Goal: Task Accomplishment & Management: Manage account settings

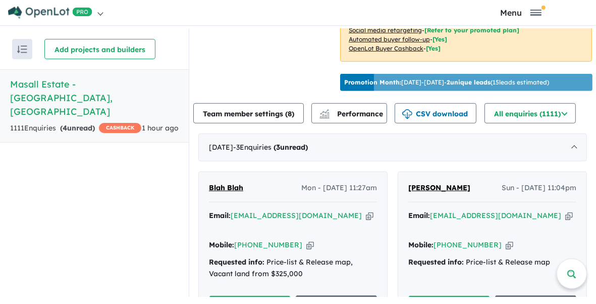
scroll to position [379, 0]
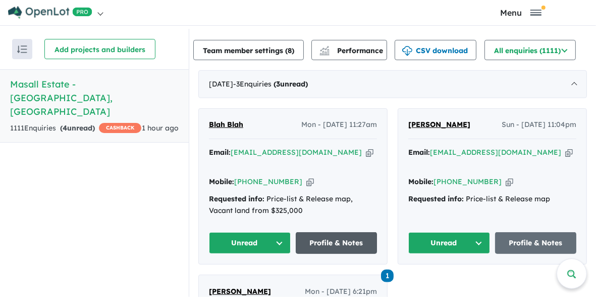
click at [332, 239] on link "Profile & Notes" at bounding box center [337, 243] width 82 height 22
click at [450, 232] on button "Unread" at bounding box center [450, 243] width 82 height 22
click at [449, 235] on button "Unread" at bounding box center [450, 243] width 82 height 22
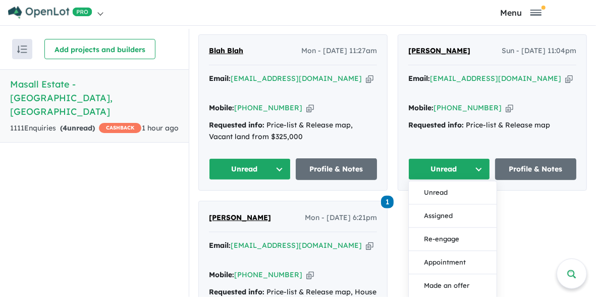
scroll to position [505, 0]
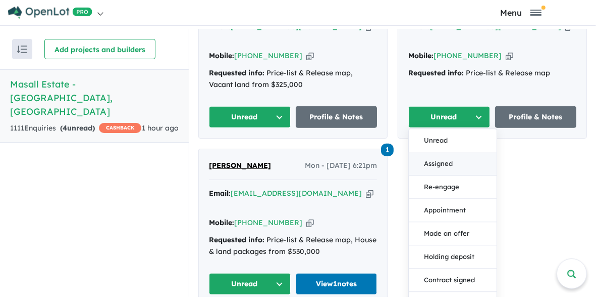
click at [444, 158] on button "Assigned" at bounding box center [453, 164] width 88 height 23
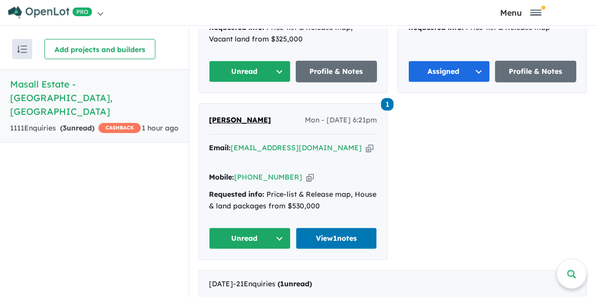
scroll to position [568, 0]
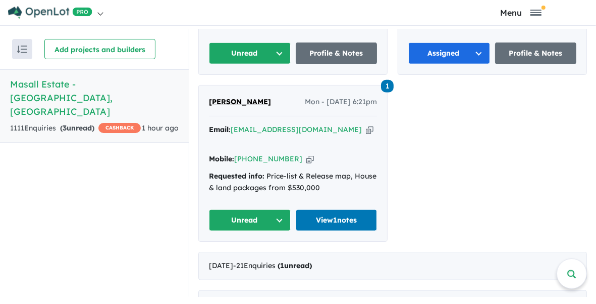
click at [252, 209] on button "Unread" at bounding box center [250, 220] width 82 height 22
click at [242, 256] on button "Assigned" at bounding box center [254, 267] width 88 height 23
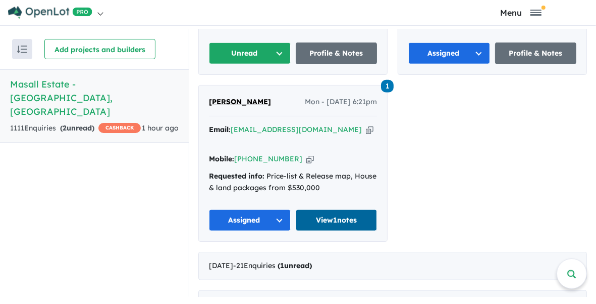
click at [335, 209] on link "View 1 notes" at bounding box center [337, 220] width 82 height 22
click at [271, 49] on button "Unread" at bounding box center [250, 53] width 82 height 22
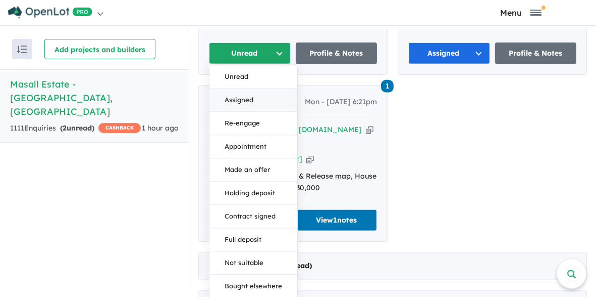
click at [252, 99] on button "Assigned" at bounding box center [254, 100] width 88 height 23
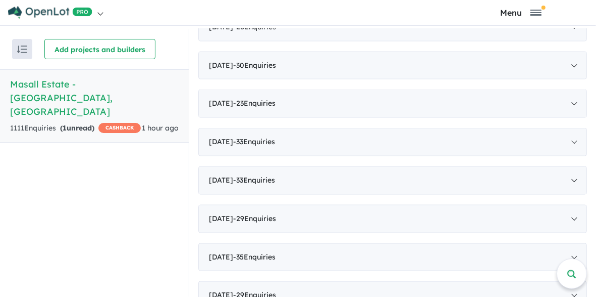
scroll to position [694, 0]
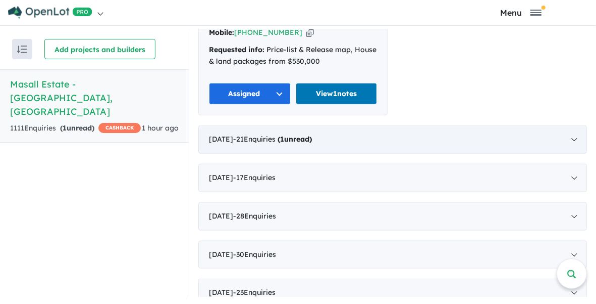
click at [308, 134] on strong "( 1 unread)" at bounding box center [295, 138] width 34 height 9
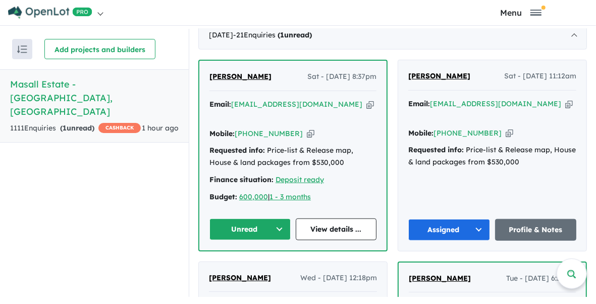
scroll to position [485, 0]
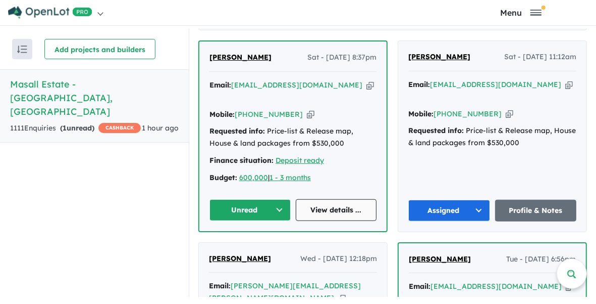
click at [334, 205] on link "View details ..." at bounding box center [336, 210] width 81 height 22
click at [265, 203] on button "Unread" at bounding box center [250, 210] width 81 height 22
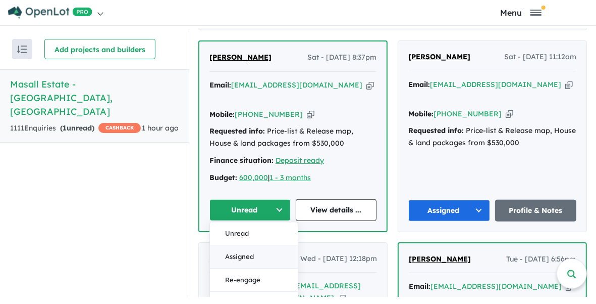
click at [253, 250] on button "Assigned" at bounding box center [254, 256] width 88 height 23
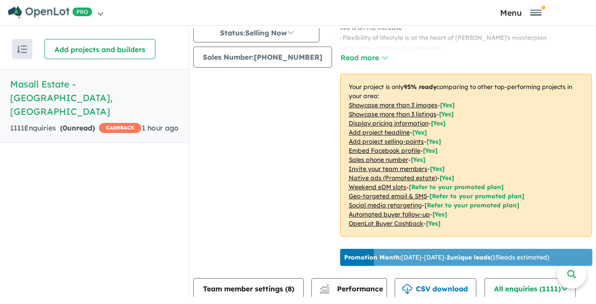
scroll to position [0, 0]
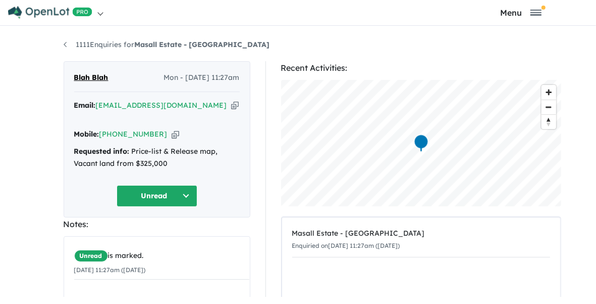
click at [139, 188] on button "Unread" at bounding box center [157, 196] width 81 height 22
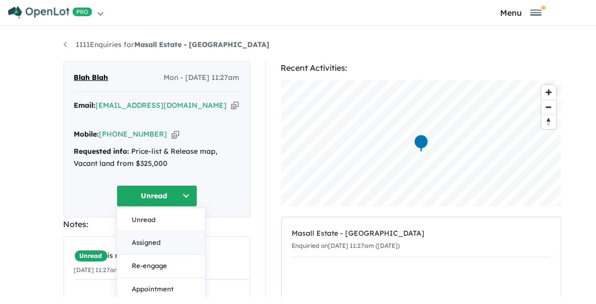
click at [134, 237] on button "Assigned" at bounding box center [161, 242] width 88 height 23
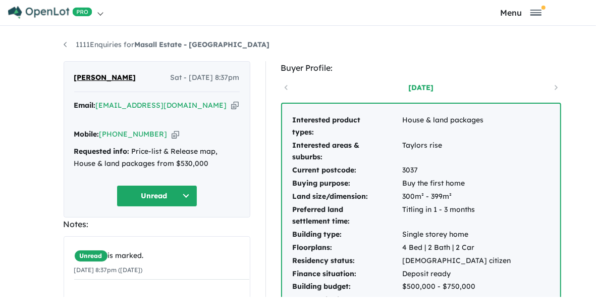
click at [132, 188] on button "Unread" at bounding box center [157, 196] width 81 height 22
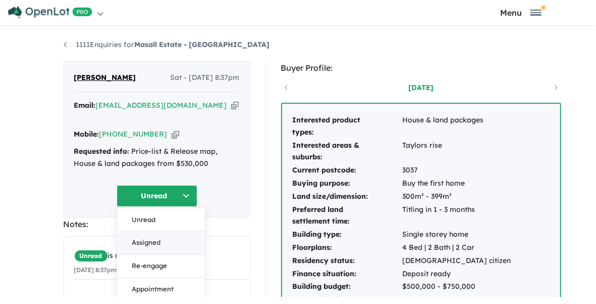
click at [122, 236] on button "Assigned" at bounding box center [161, 242] width 88 height 23
